Goal: Transaction & Acquisition: Purchase product/service

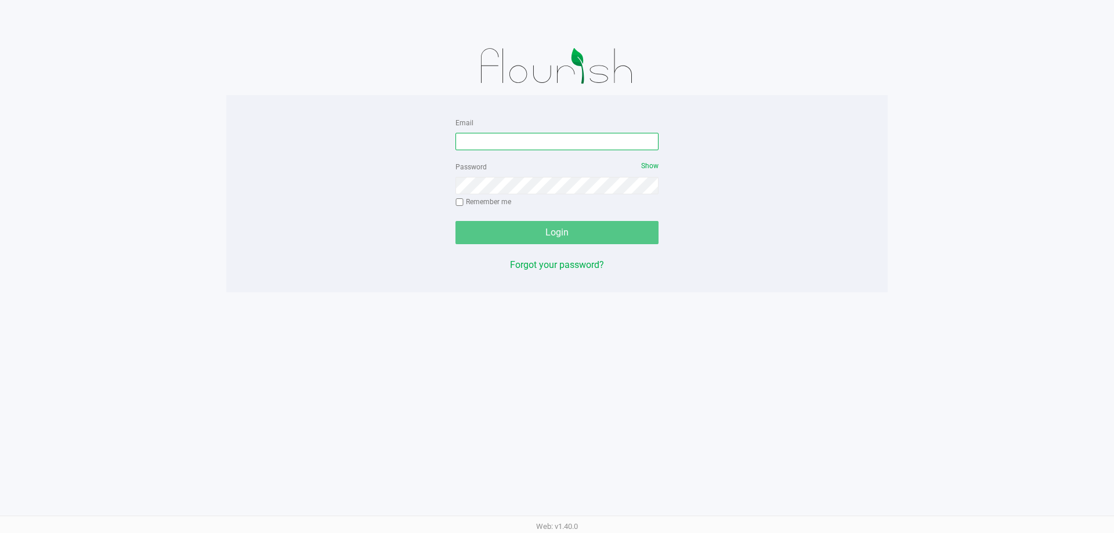
click at [489, 143] on input "Email" at bounding box center [557, 141] width 203 height 17
type input "[EMAIL_ADDRESS][DOMAIN_NAME]"
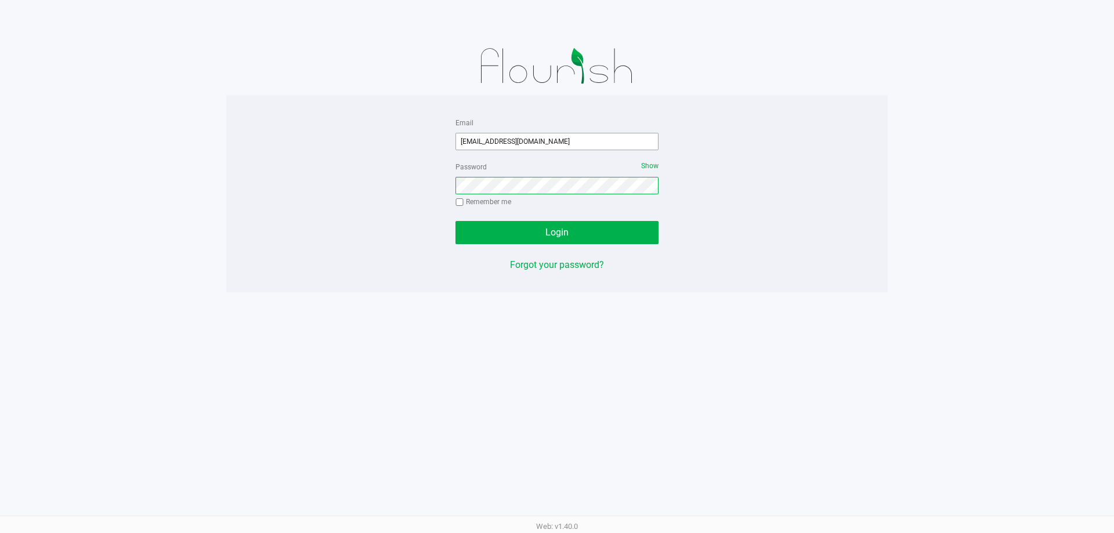
click at [456, 221] on button "Login" at bounding box center [557, 232] width 203 height 23
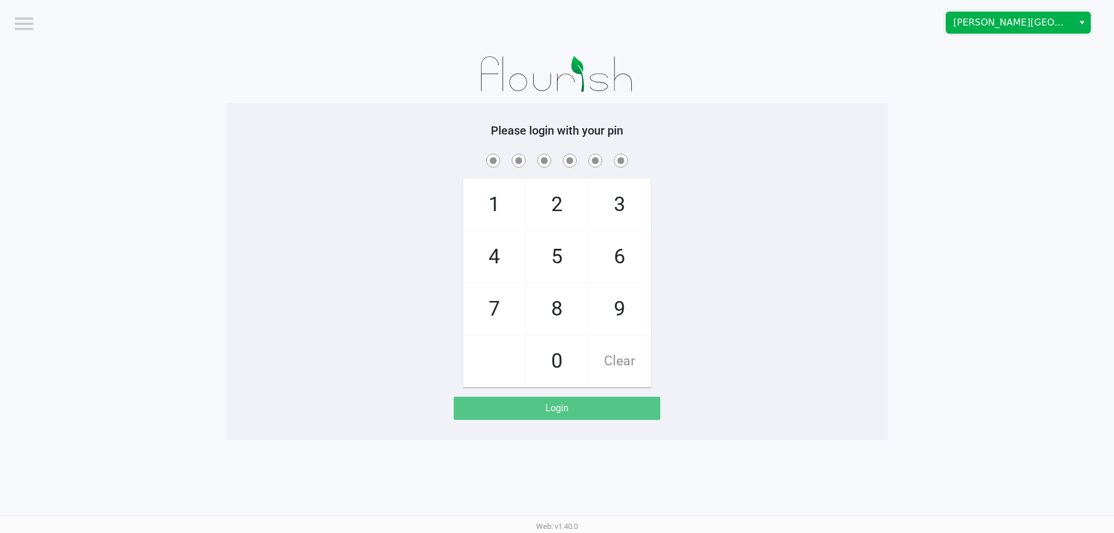
click at [998, 24] on span "[PERSON_NAME][GEOGRAPHIC_DATA]" at bounding box center [1010, 23] width 113 height 14
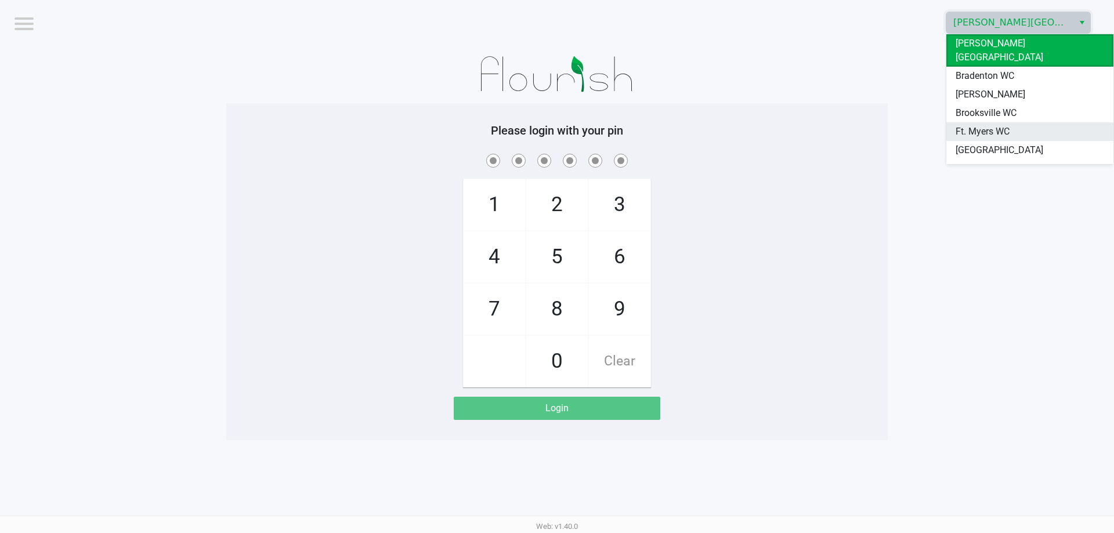
click at [961, 125] on span "Ft. Myers WC" at bounding box center [983, 132] width 54 height 14
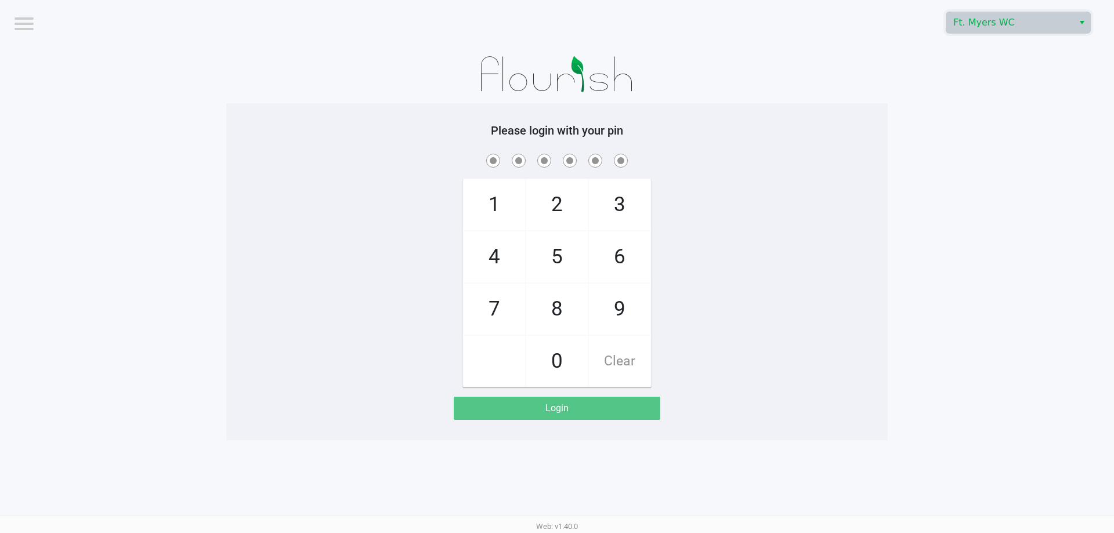
click at [904, 100] on app-pos-login-wrapper "Logout Ft. [PERSON_NAME] Please login with your pin 1 4 7 2 5 8 0 3 6 9 Clear L…" at bounding box center [557, 220] width 1114 height 440
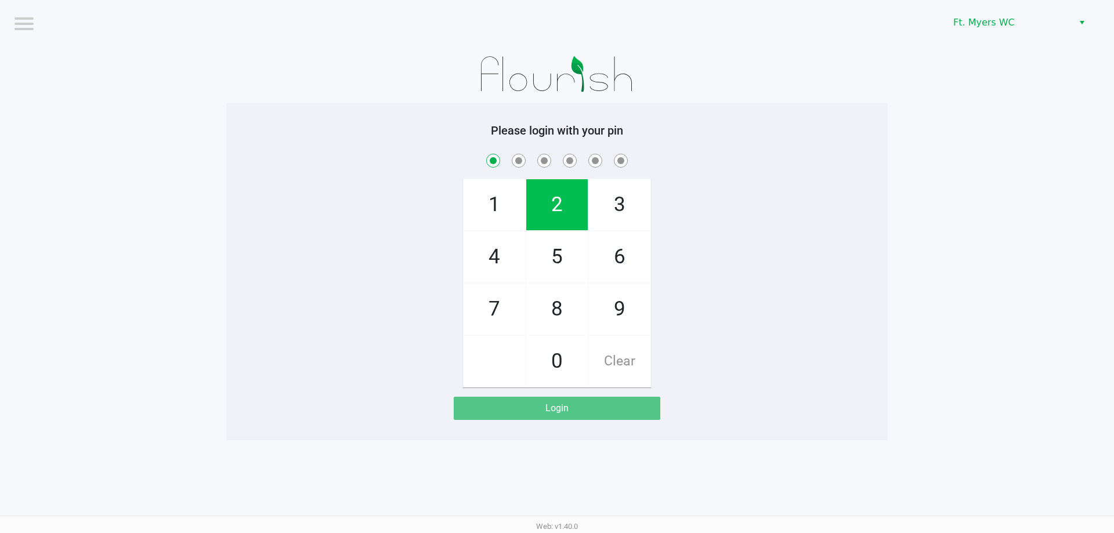
checkbox input "true"
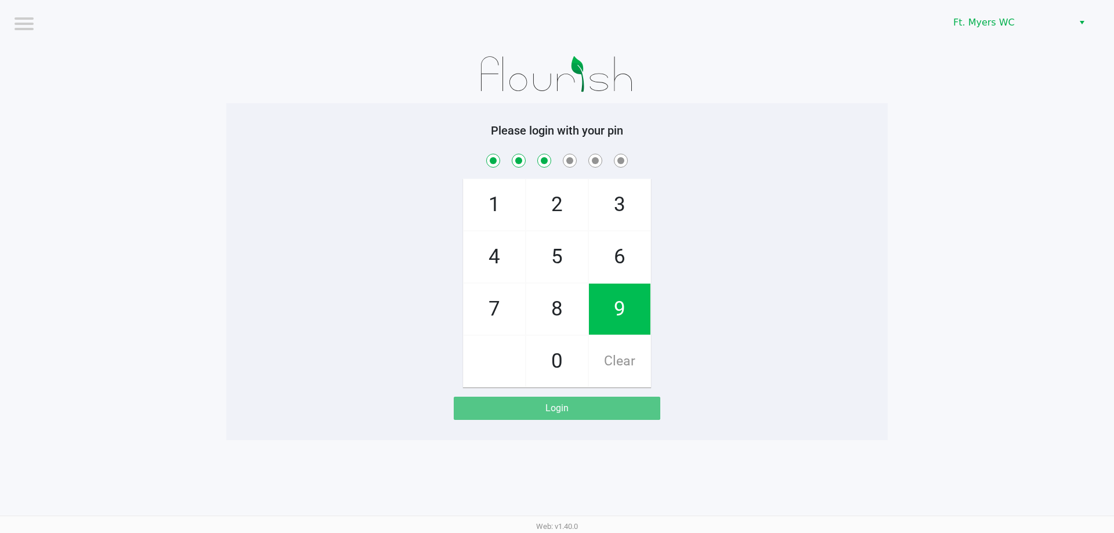
checkbox input "true"
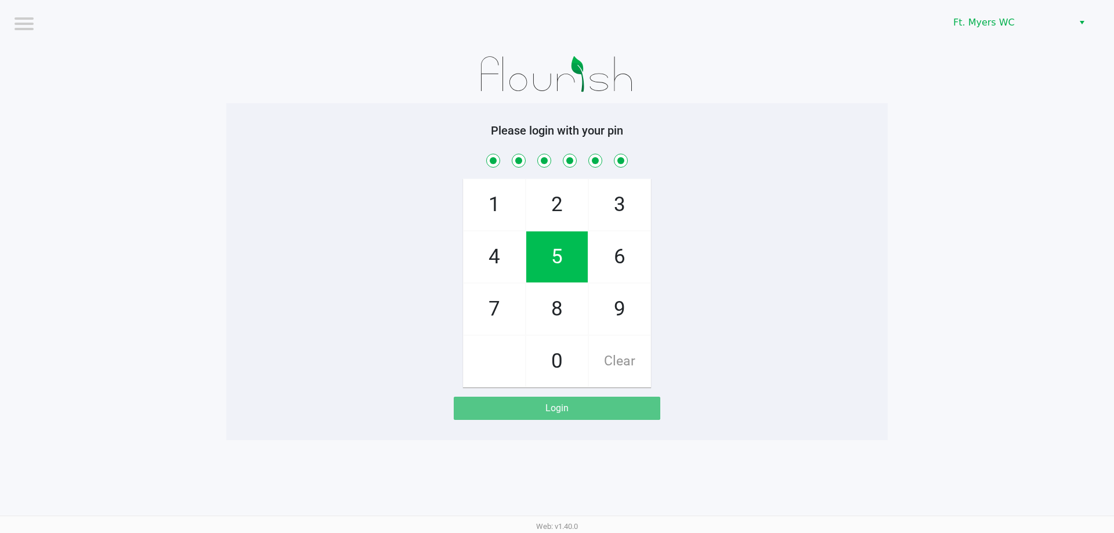
checkbox input "true"
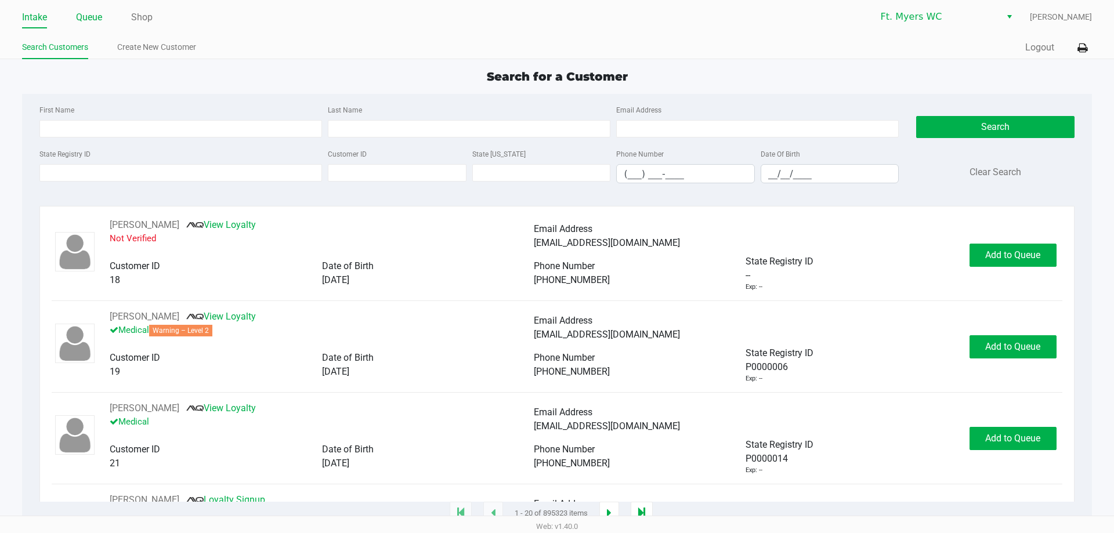
click at [95, 26] on li "Queue" at bounding box center [89, 18] width 26 height 20
click at [85, 21] on link "Queue" at bounding box center [89, 17] width 26 height 16
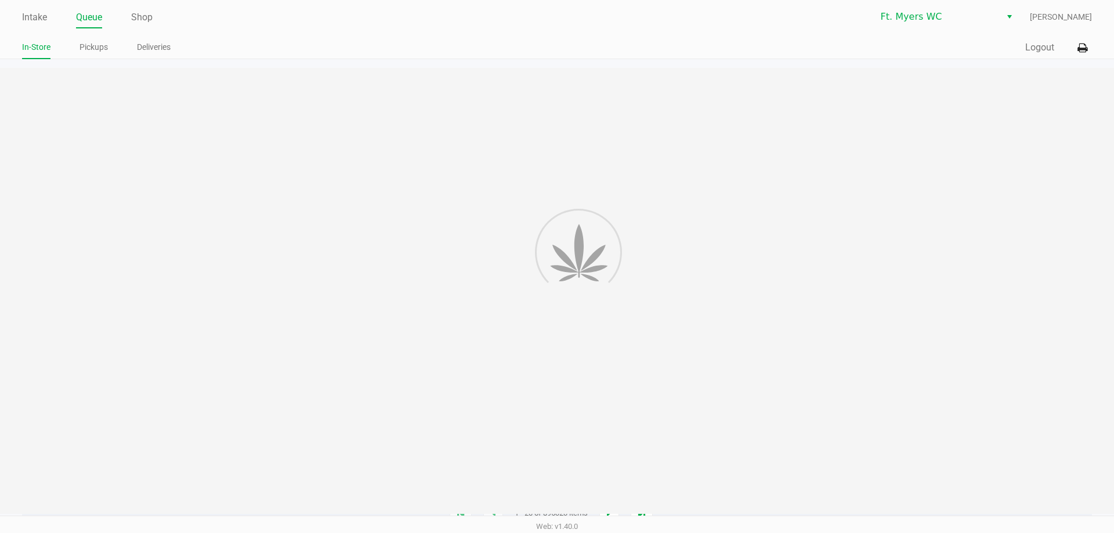
click at [98, 66] on app-point-of-sale "Intake Queue Shop Ft. [PERSON_NAME] [PERSON_NAME] In-Store Pickups Deliveries Q…" at bounding box center [557, 257] width 1114 height 514
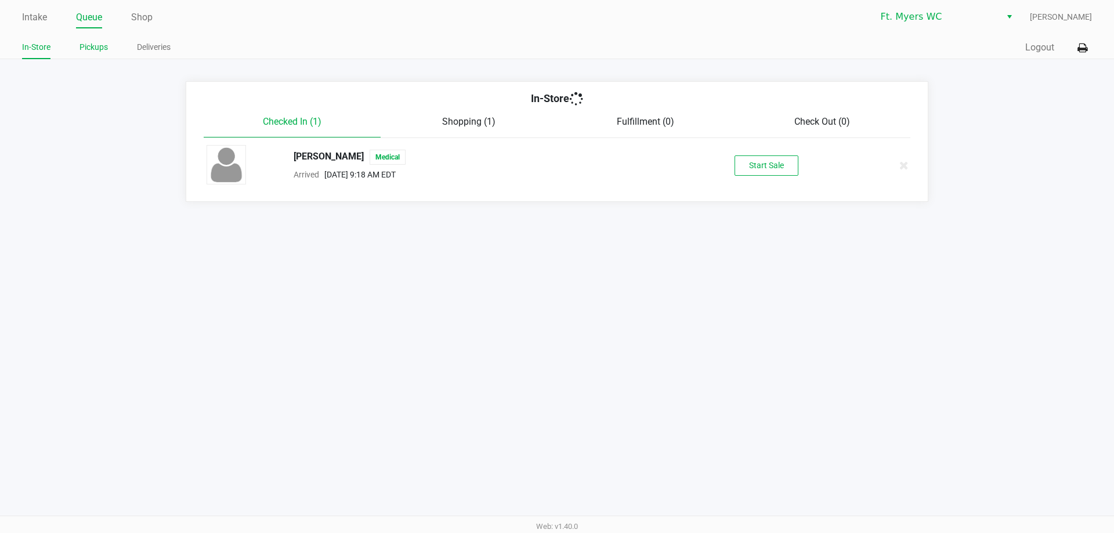
click at [100, 50] on link "Pickups" at bounding box center [94, 47] width 28 height 15
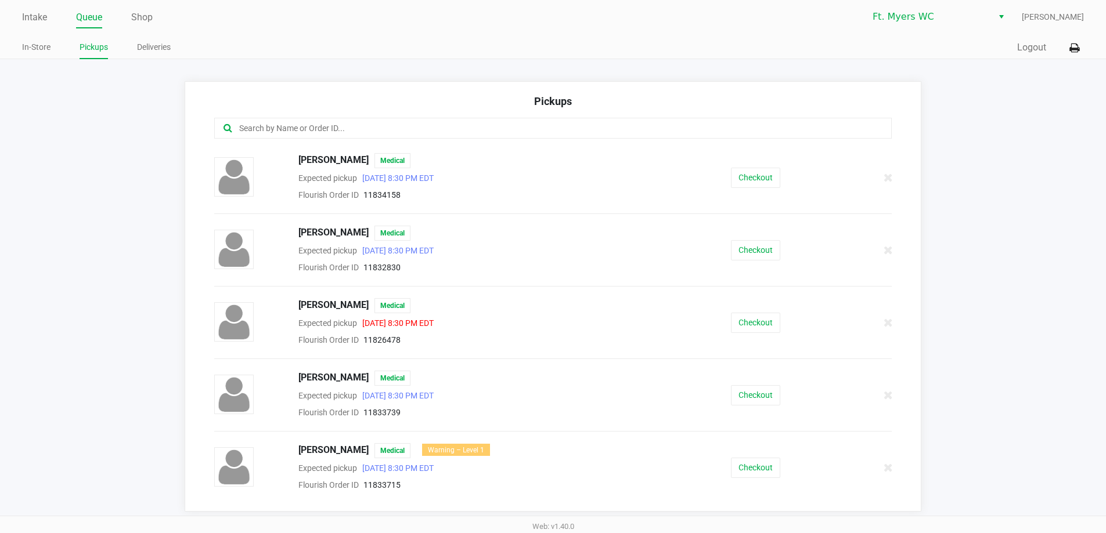
drag, startPoint x: 453, startPoint y: 140, endPoint x: 439, endPoint y: 134, distance: 15.9
click at [451, 140] on div at bounding box center [552, 135] width 695 height 35
click at [439, 134] on input "text" at bounding box center [534, 128] width 593 height 13
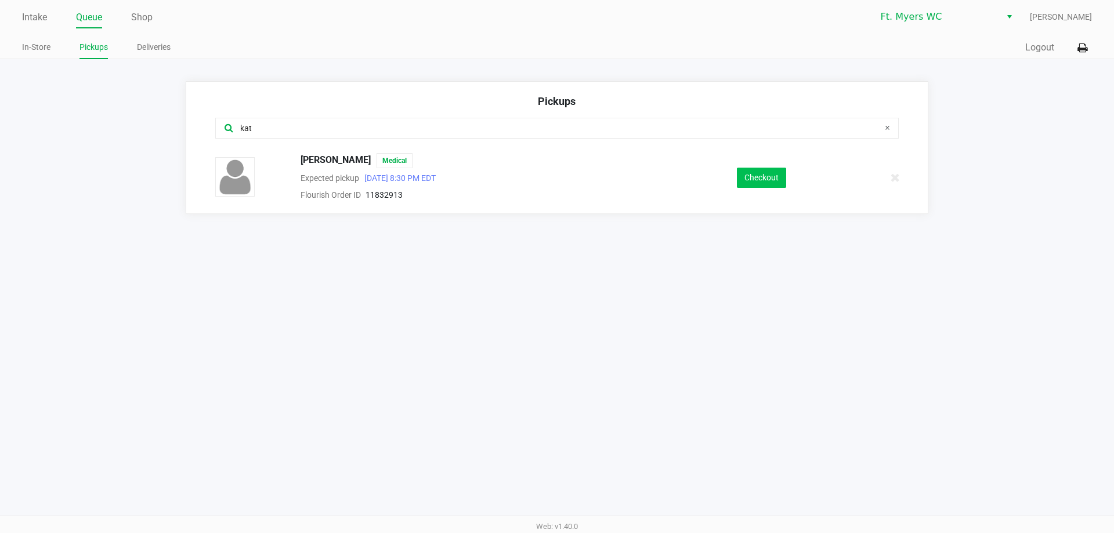
type input "kat"
click at [757, 175] on button "Checkout" at bounding box center [761, 178] width 49 height 20
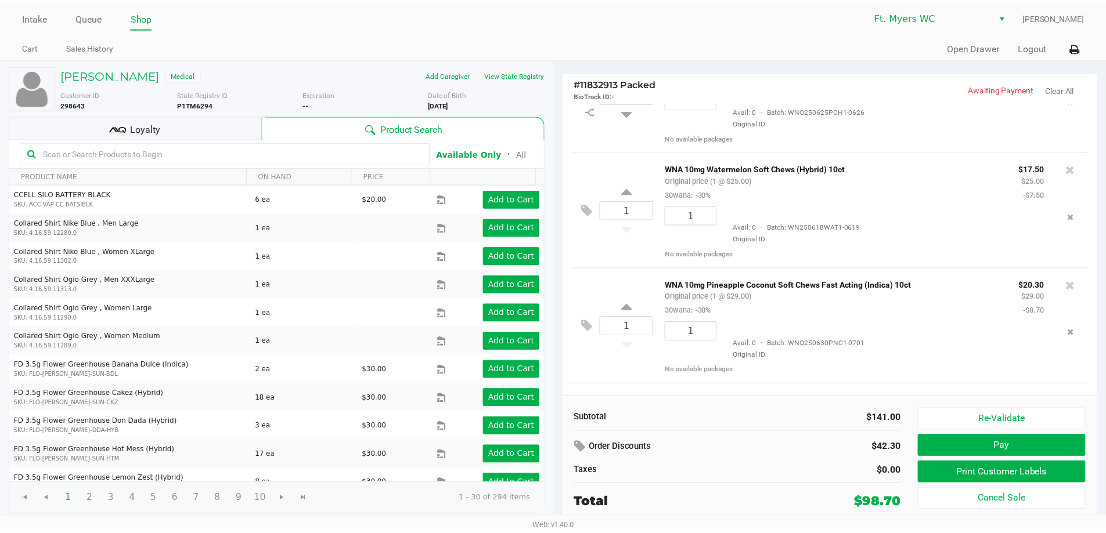
scroll to position [173, 0]
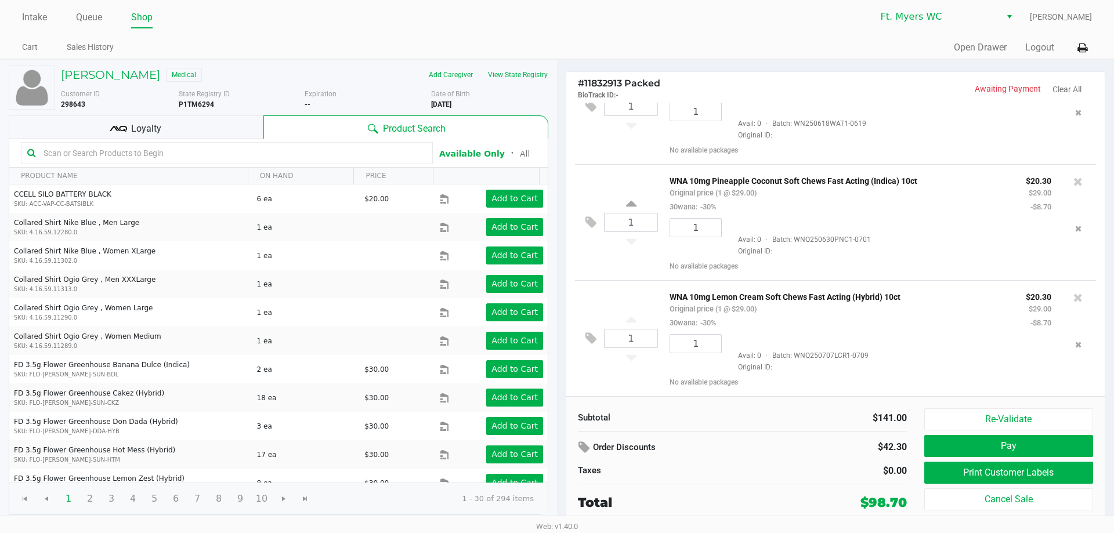
click at [207, 121] on div "Loyalty" at bounding box center [136, 126] width 255 height 23
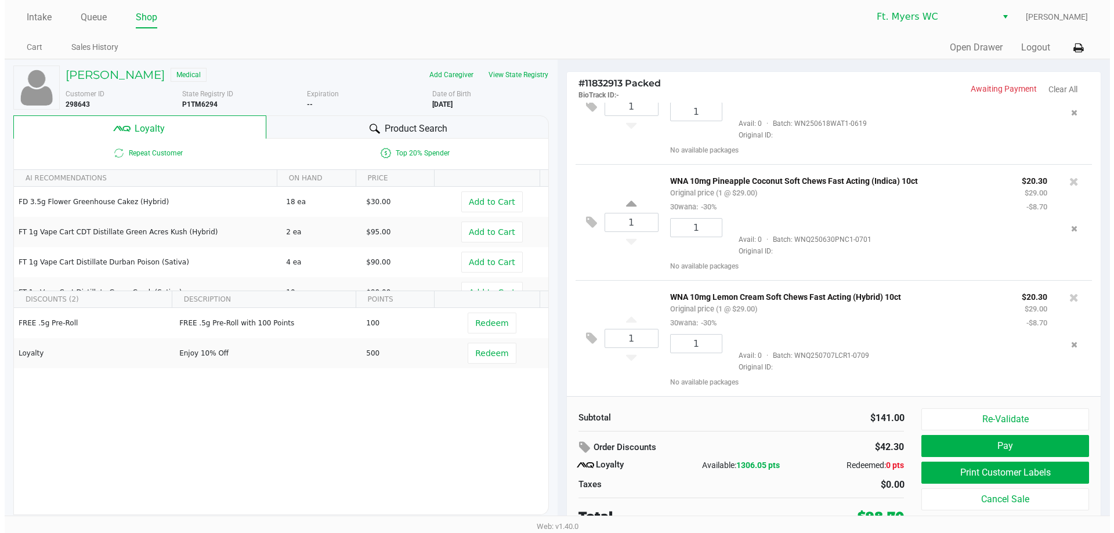
scroll to position [145, 0]
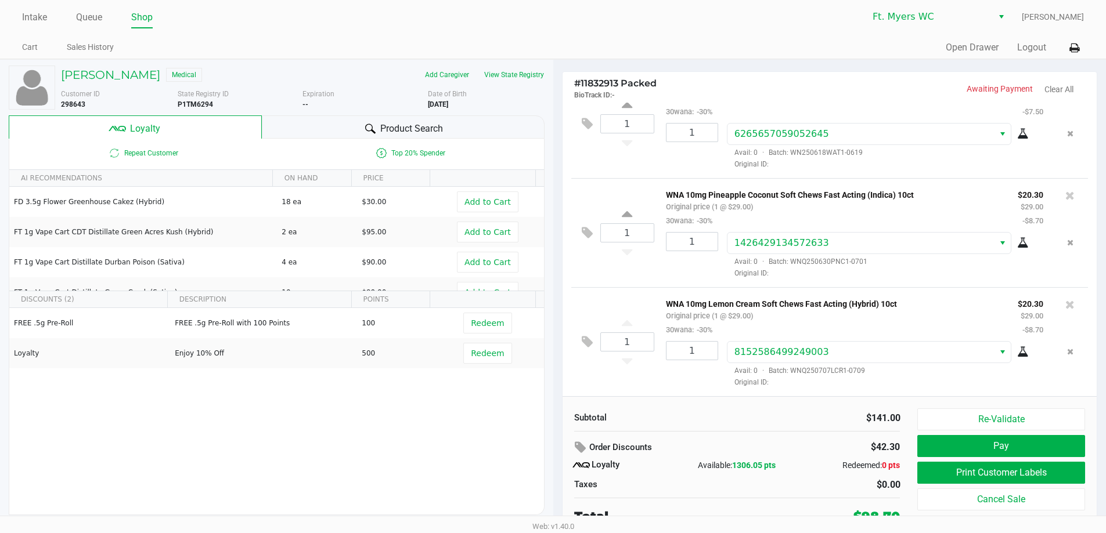
click at [347, 121] on div "Product Search" at bounding box center [403, 126] width 283 height 23
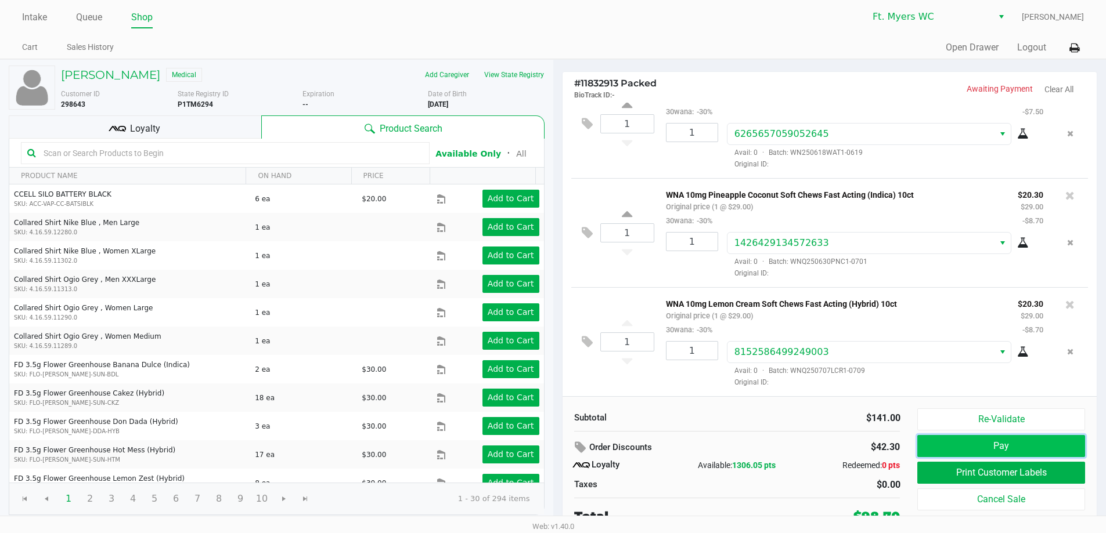
click at [1003, 450] on button "Pay" at bounding box center [1000, 446] width 167 height 22
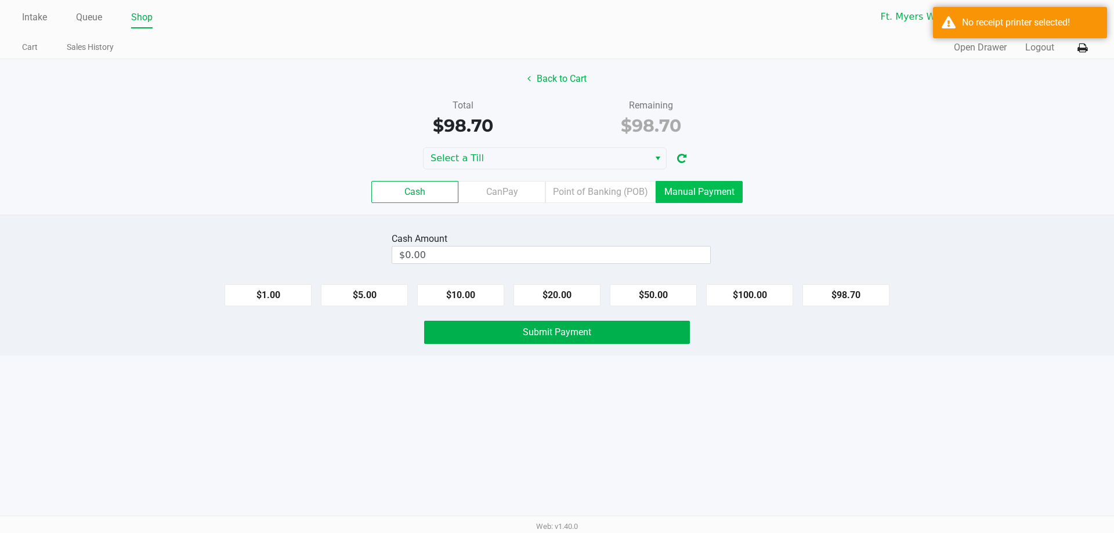
click at [699, 197] on label "Manual Payment" at bounding box center [699, 192] width 87 height 22
click at [0, 0] on 8 "Manual Payment" at bounding box center [0, 0] width 0 height 0
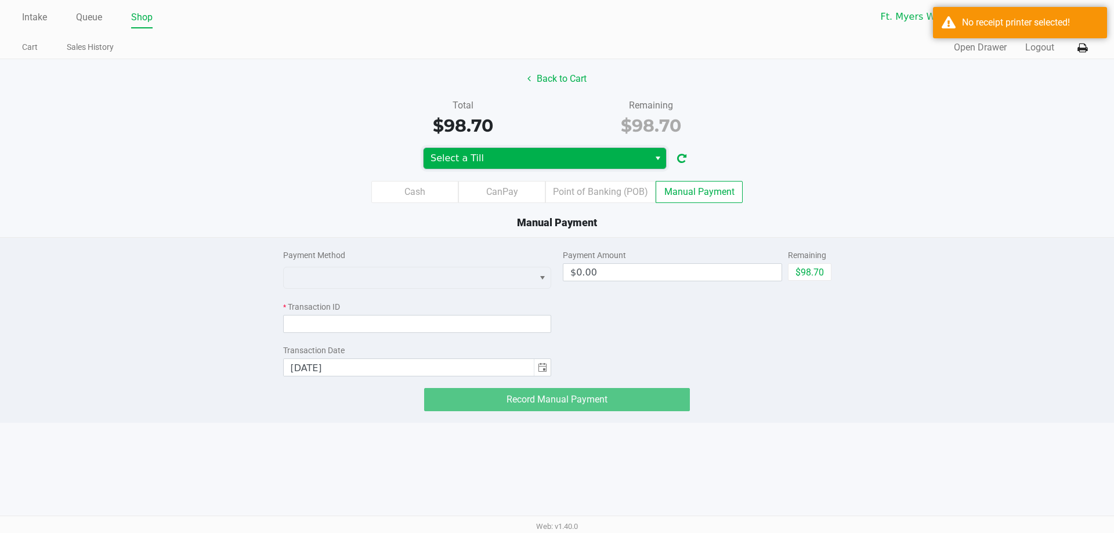
click at [619, 164] on span "Select a Till" at bounding box center [537, 158] width 212 height 14
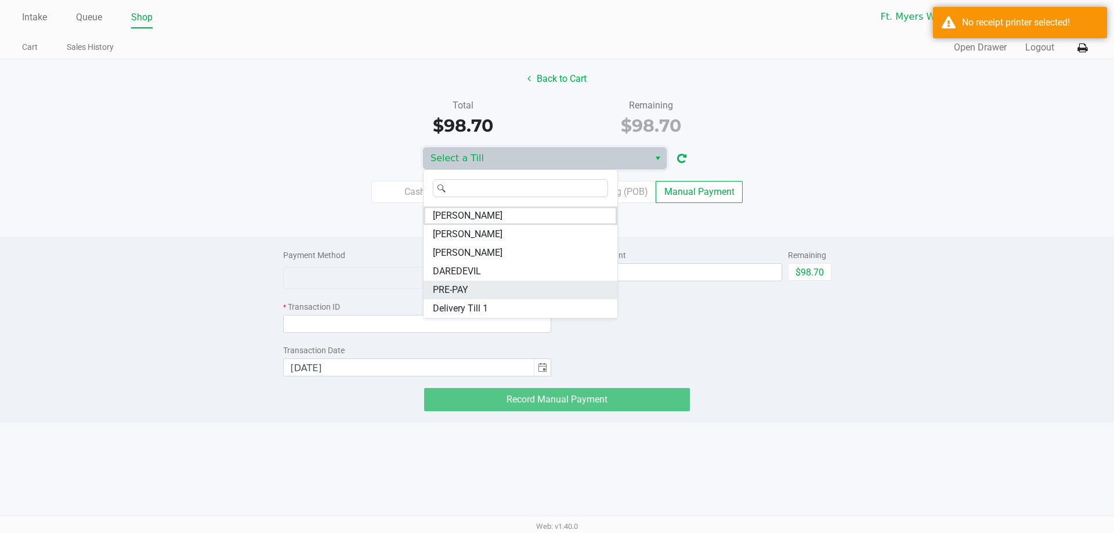
click at [475, 292] on li "PRE-PAY" at bounding box center [521, 290] width 194 height 19
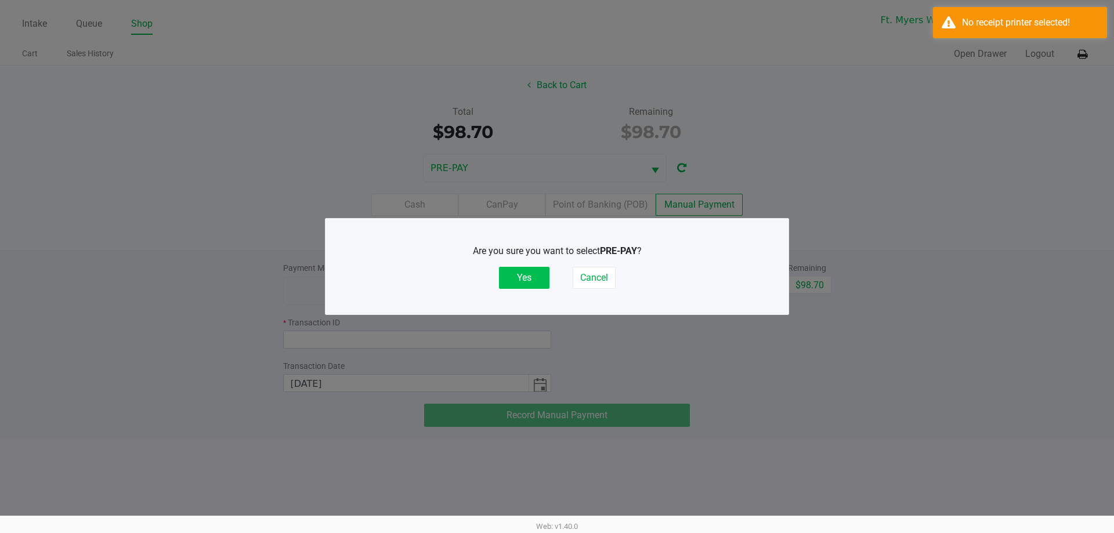
click at [529, 272] on button "Yes" at bounding box center [524, 278] width 50 height 22
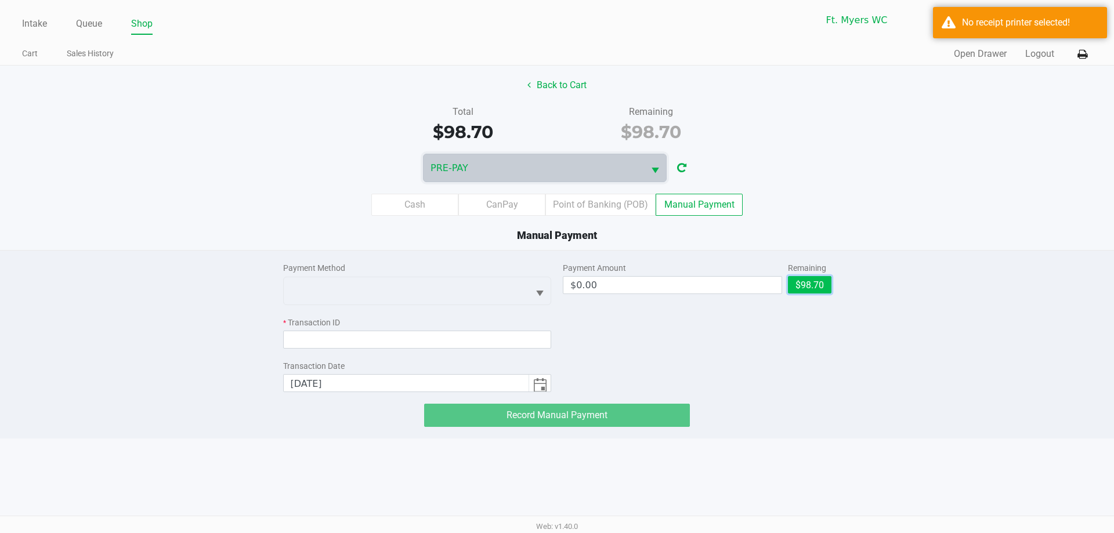
click at [810, 283] on button "$98.70" at bounding box center [810, 284] width 44 height 17
type input "$98.70"
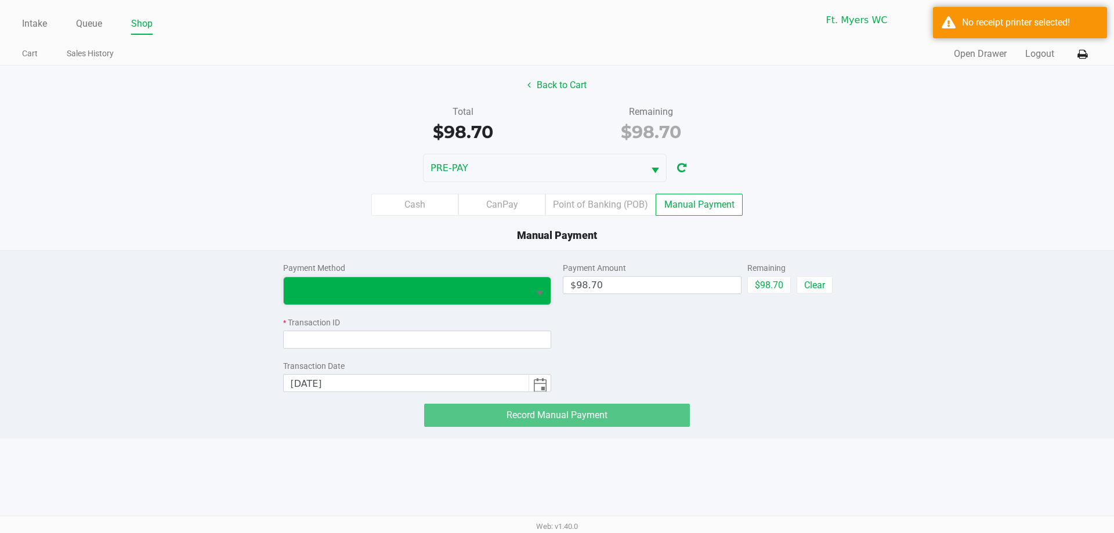
click at [452, 295] on span at bounding box center [407, 291] width 232 height 14
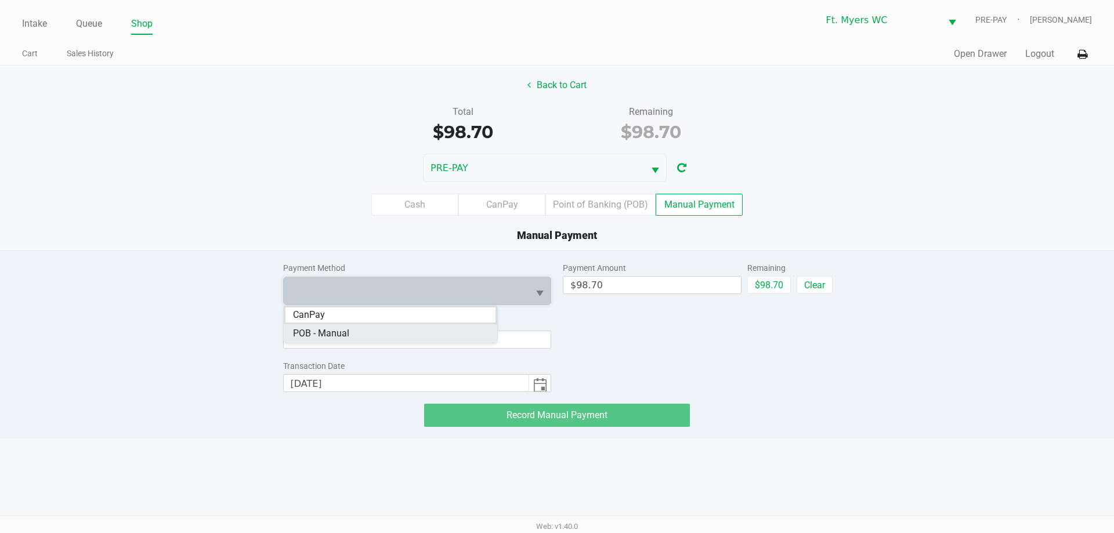
click at [363, 331] on Manual "POB - Manual" at bounding box center [391, 333] width 214 height 19
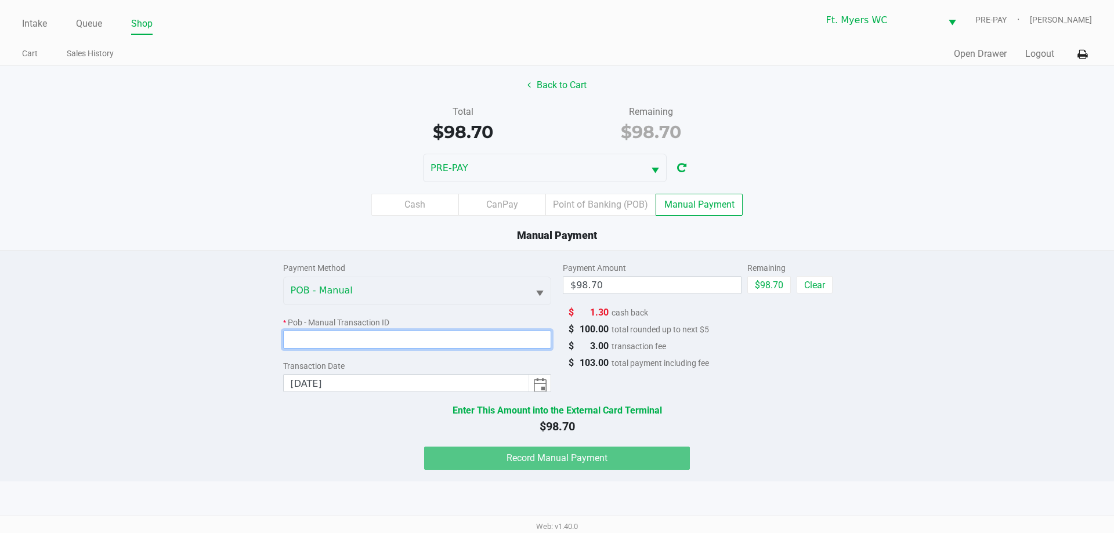
click at [368, 335] on input at bounding box center [417, 340] width 269 height 18
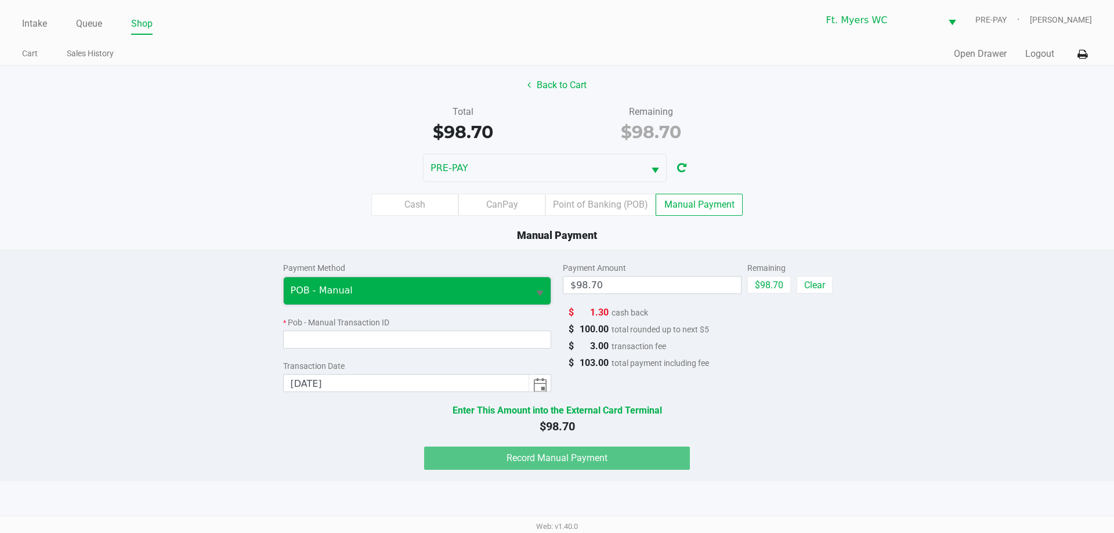
click at [398, 293] on span "POB - Manual" at bounding box center [407, 291] width 232 height 14
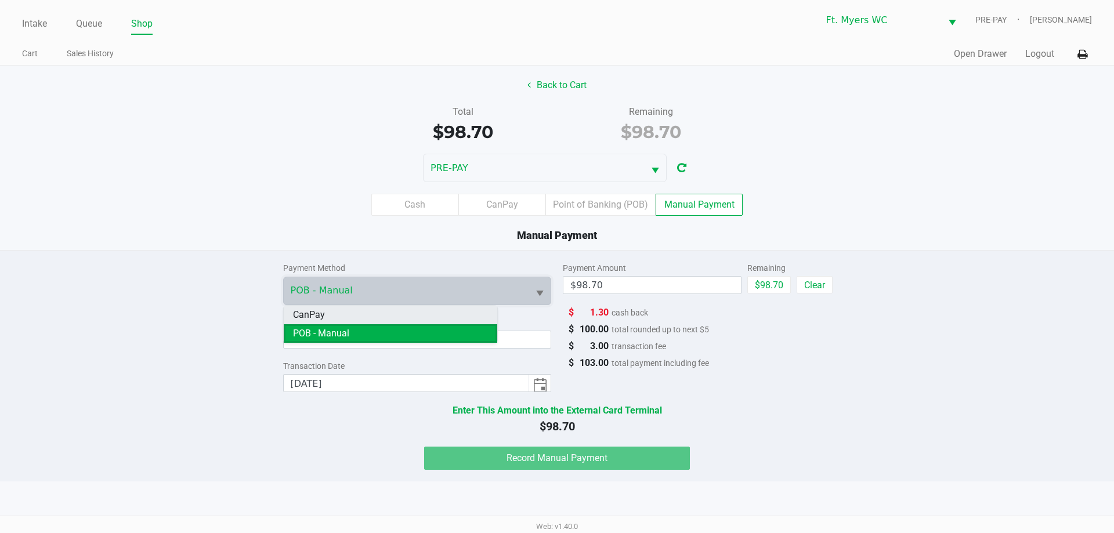
click at [355, 313] on li "CanPay" at bounding box center [391, 315] width 214 height 19
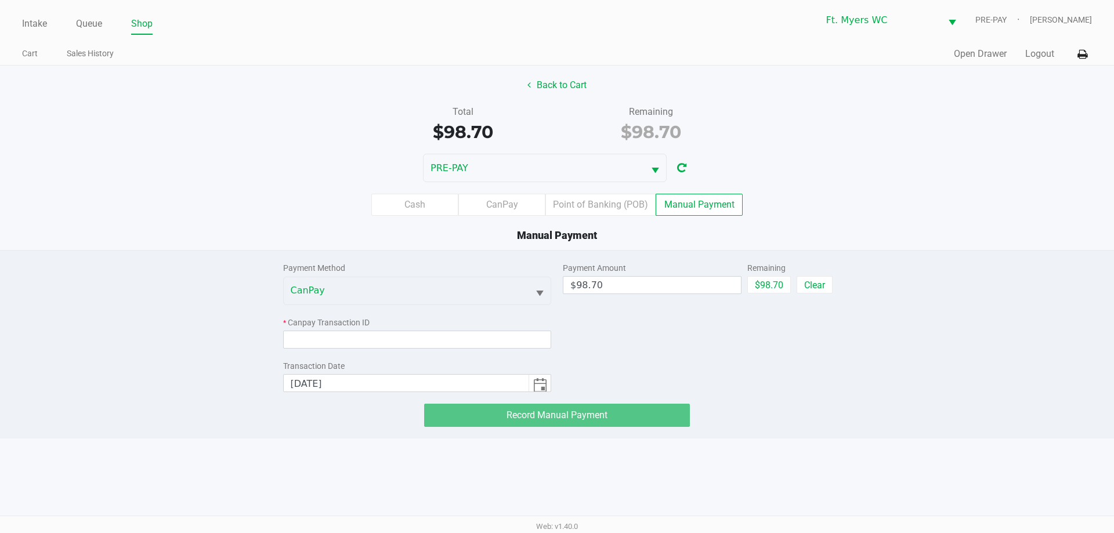
click at [349, 328] on div "* Canpay Transaction ID" at bounding box center [417, 323] width 269 height 12
click at [436, 340] on input at bounding box center [417, 340] width 269 height 18
type input "p"
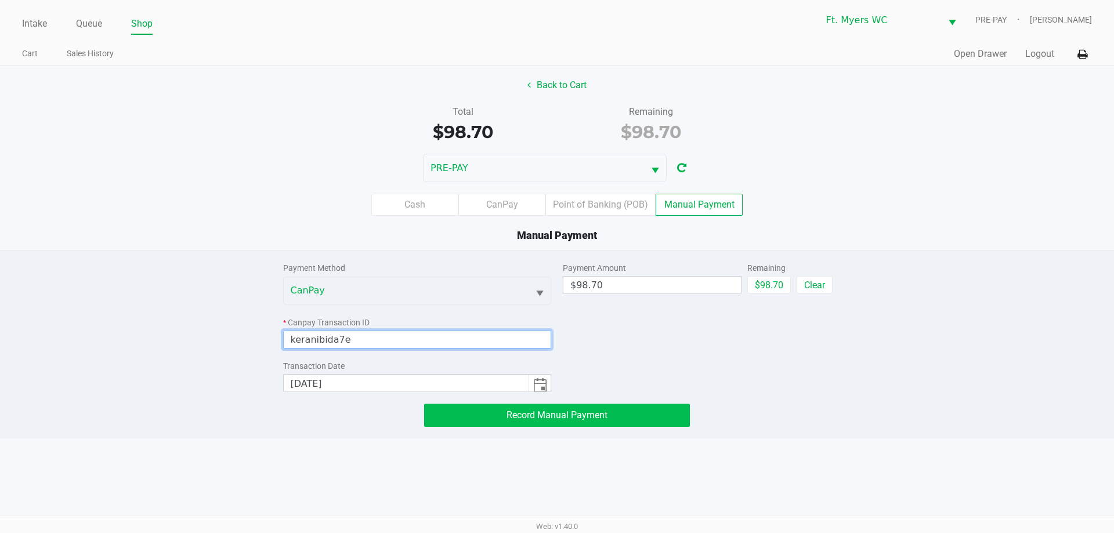
type input "keranibida7e"
click at [484, 420] on button "Record Manual Payment" at bounding box center [557, 415] width 266 height 23
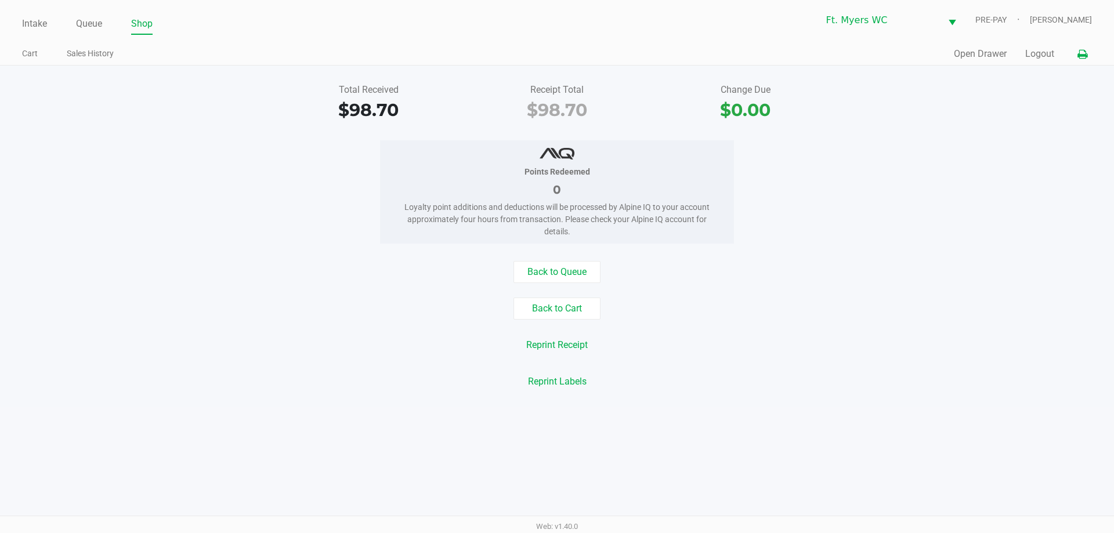
click at [1087, 59] on icon at bounding box center [1083, 54] width 10 height 8
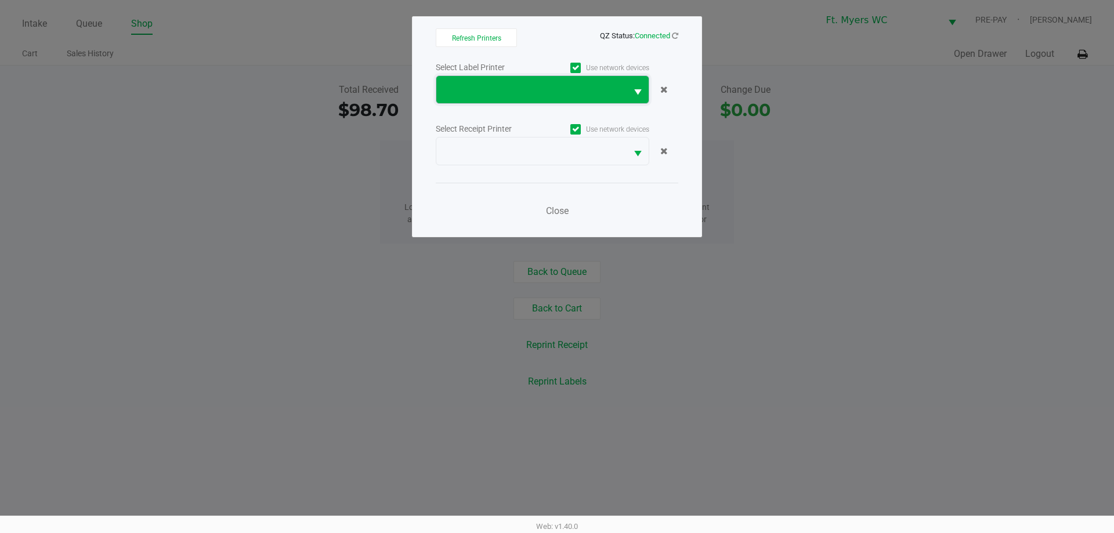
click at [522, 83] on span at bounding box center [531, 90] width 176 height 14
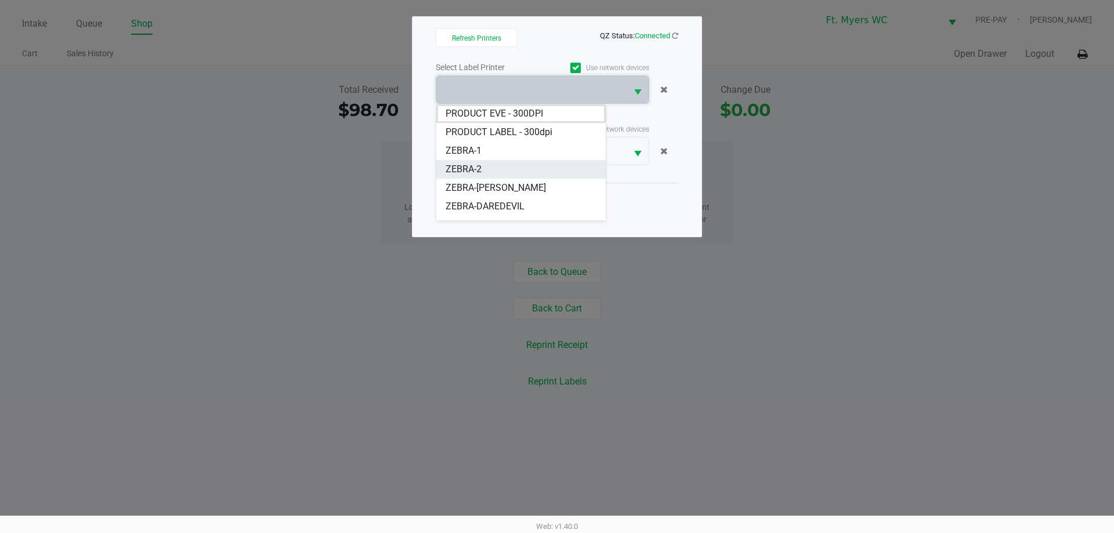
click at [481, 172] on span "ZEBRA-2" at bounding box center [464, 170] width 36 height 14
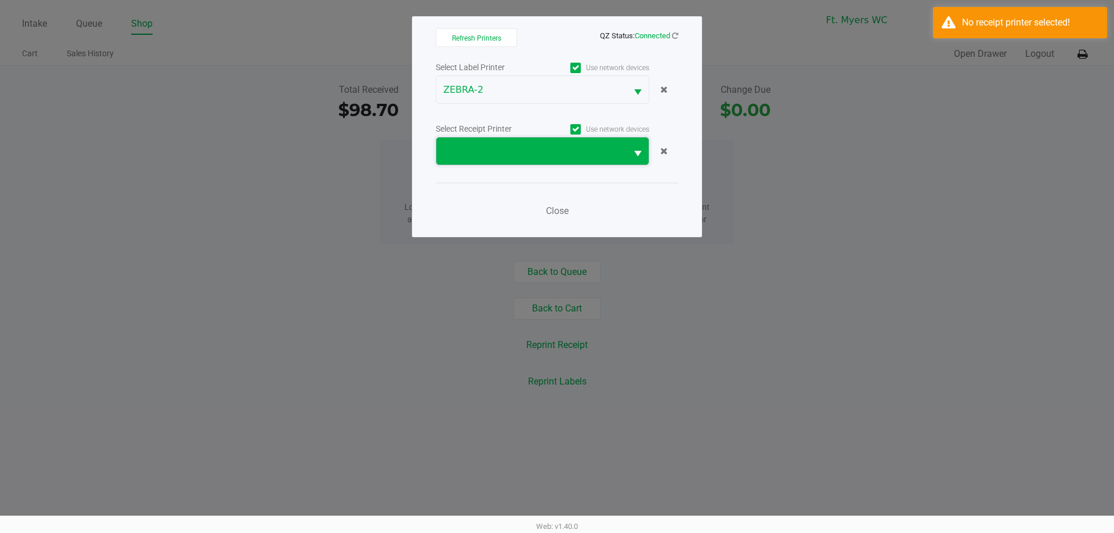
click at [504, 153] on span at bounding box center [531, 152] width 176 height 14
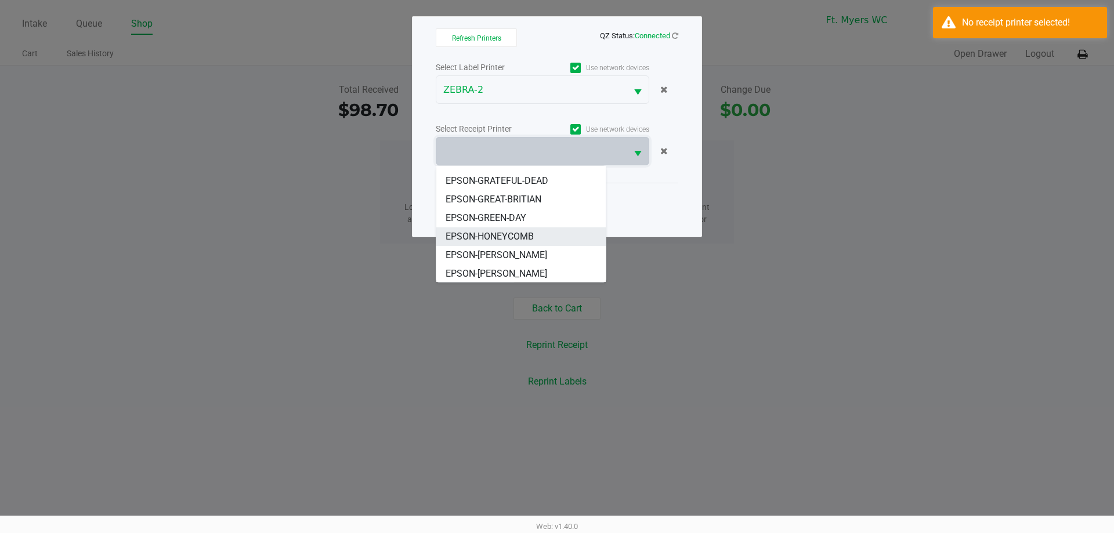
scroll to position [70, 0]
click at [508, 254] on span "EPSON-[PERSON_NAME]" at bounding box center [497, 254] width 102 height 14
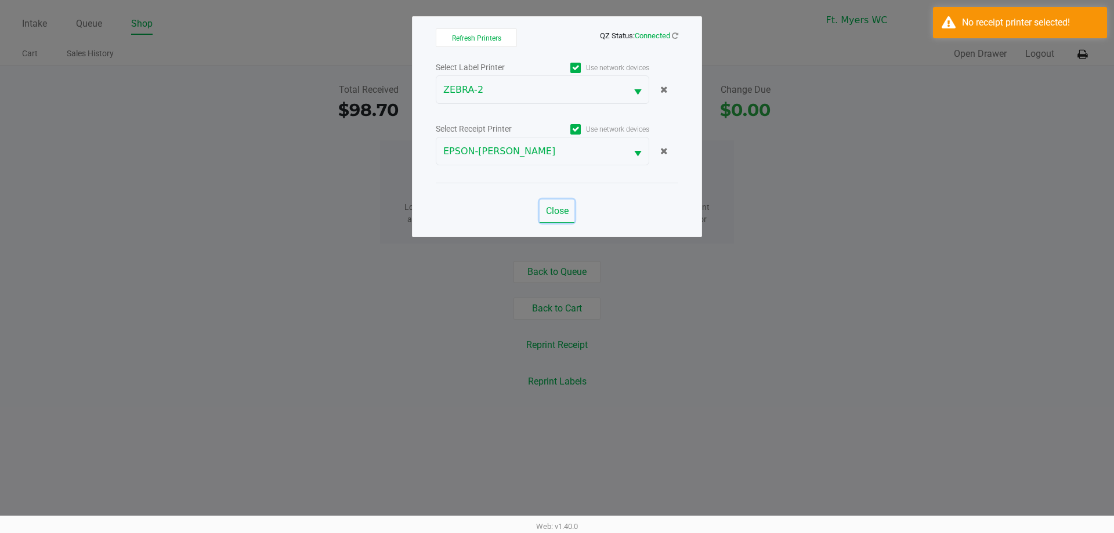
click at [551, 209] on span "Close" at bounding box center [557, 210] width 23 height 11
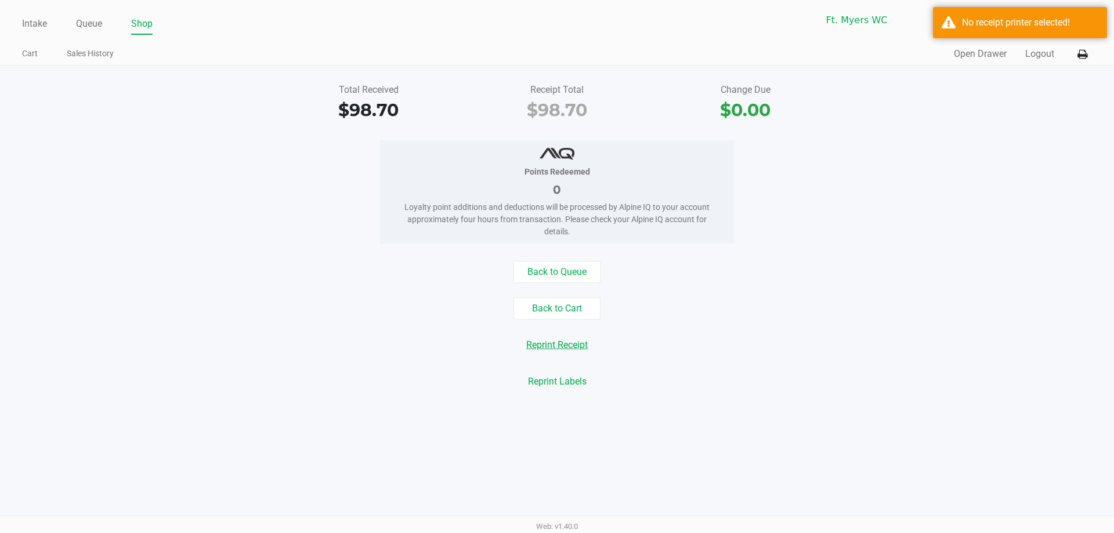
click at [544, 348] on button "Reprint Receipt" at bounding box center [557, 345] width 77 height 22
click at [587, 305] on button "Back to Cart" at bounding box center [557, 309] width 87 height 22
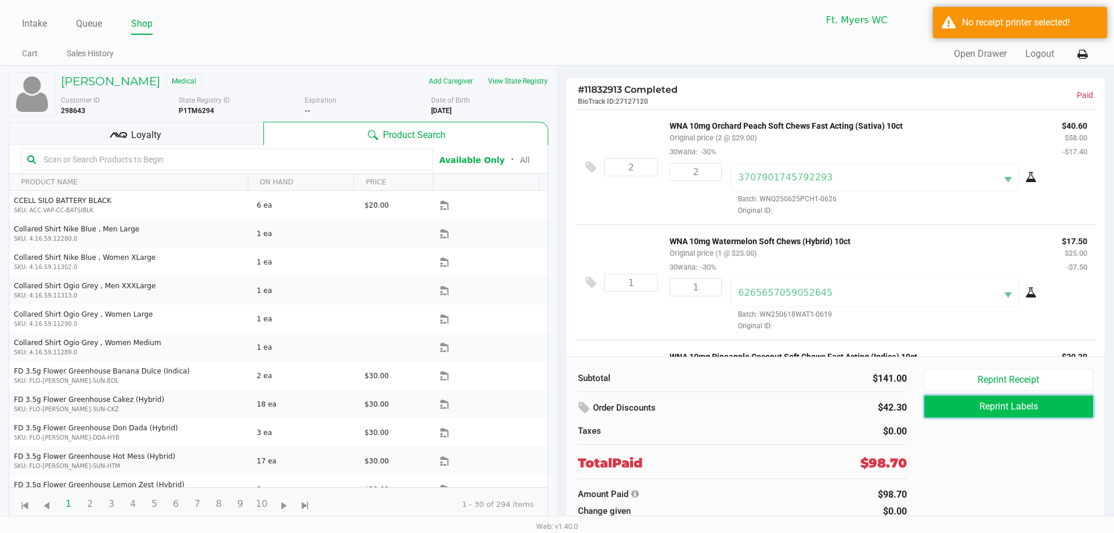
click at [995, 411] on button "Reprint Labels" at bounding box center [1009, 407] width 169 height 22
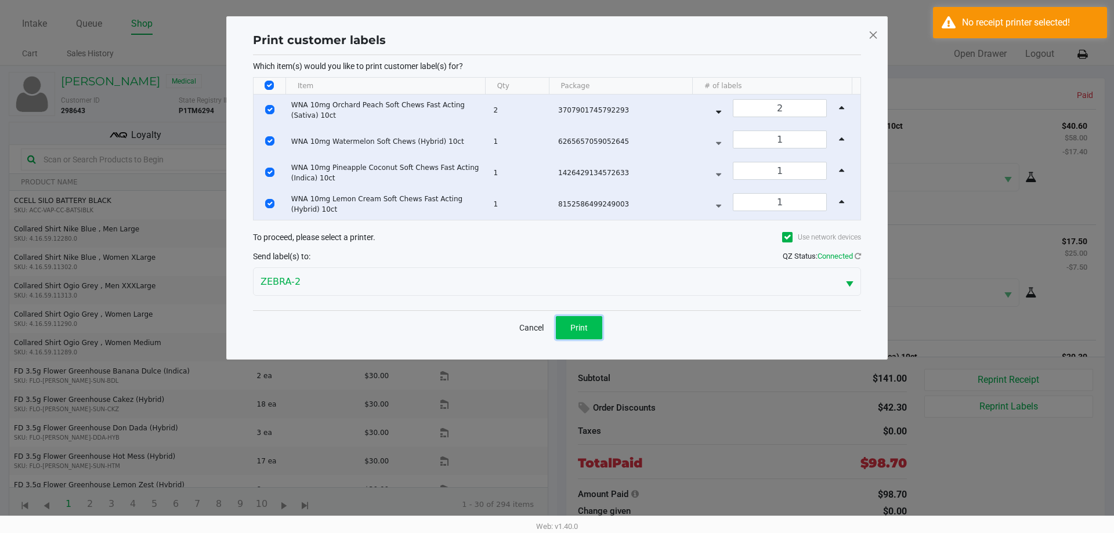
click at [593, 320] on button "Print" at bounding box center [579, 327] width 46 height 23
